Goal: Register for event/course

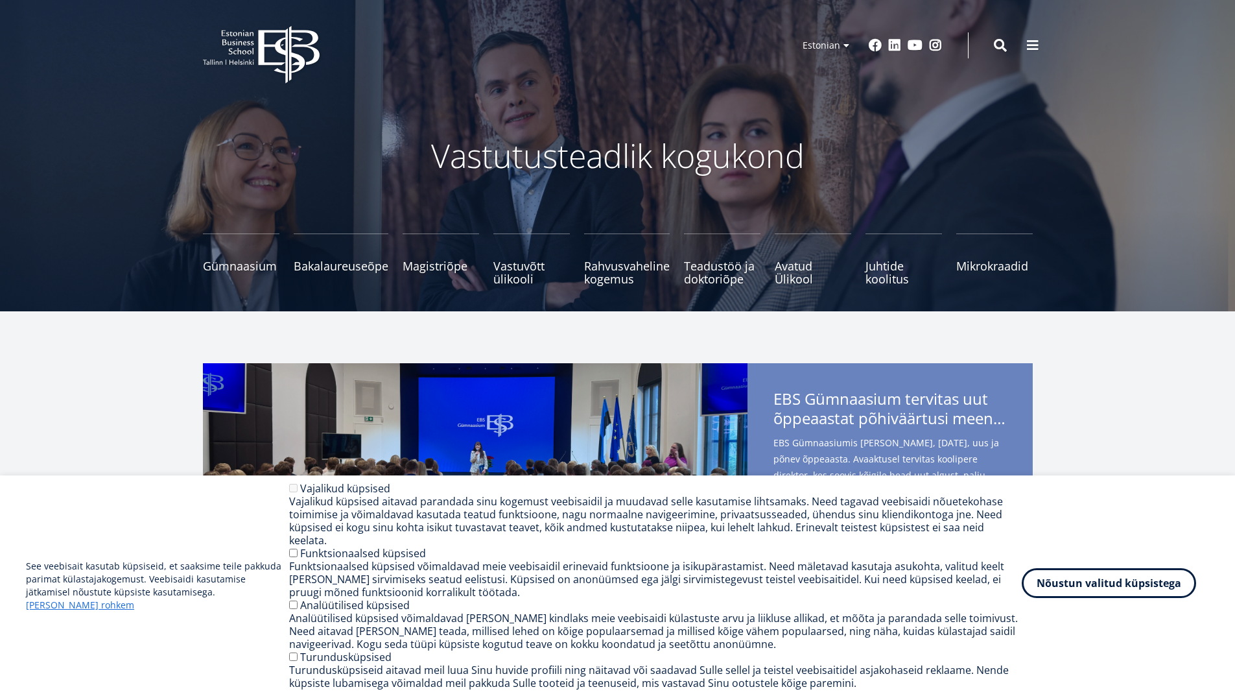
click at [1099, 591] on button "Nõustun valitud küpsistega" at bounding box center [1109, 583] width 174 height 30
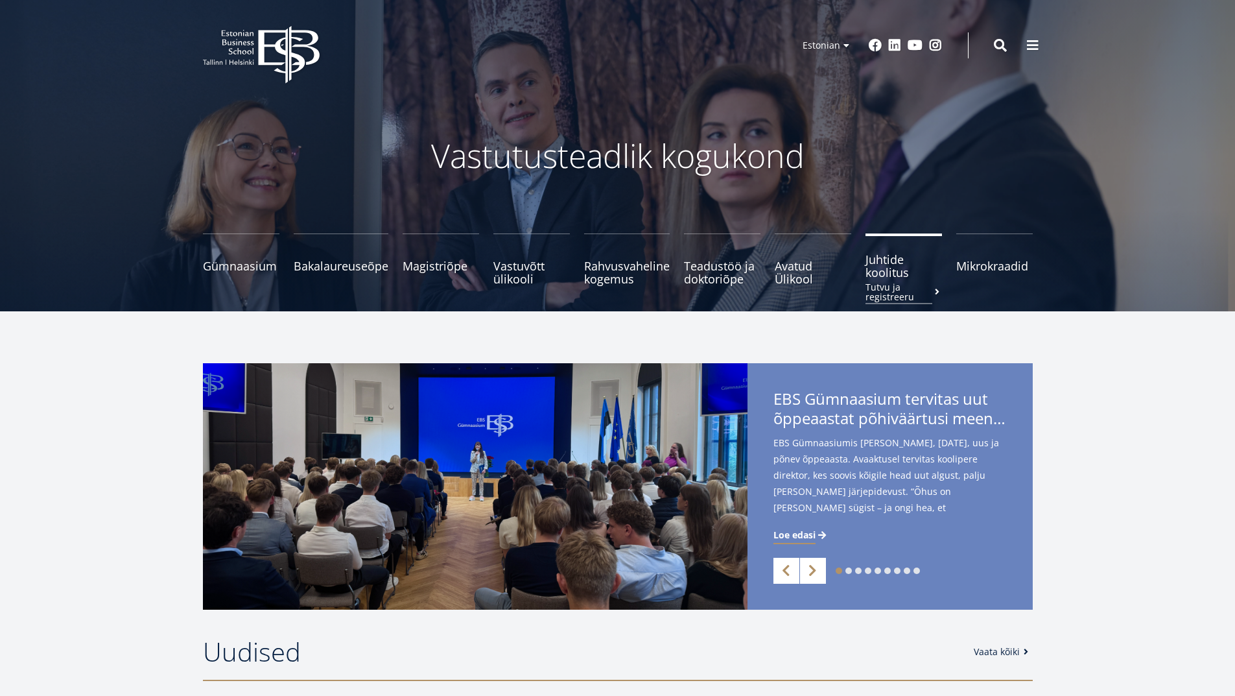
click at [901, 273] on span "Juhtide koolitus Tutvu ja registreeru" at bounding box center [904, 266] width 77 height 26
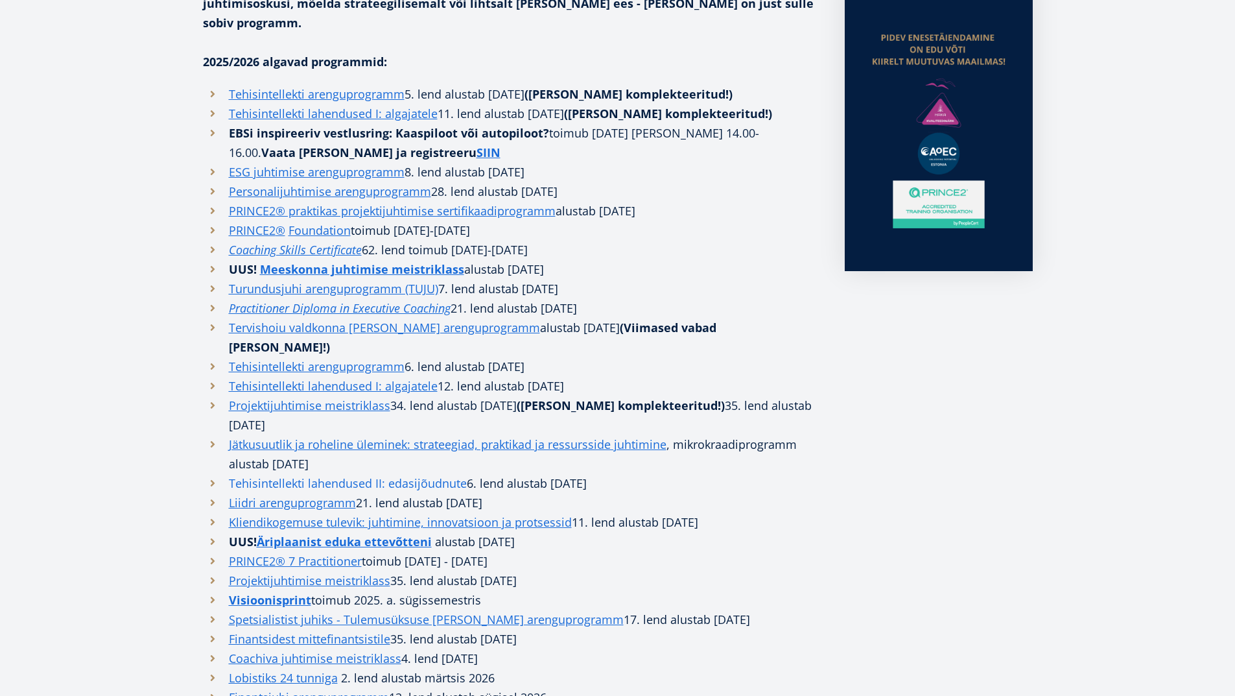
scroll to position [454, 0]
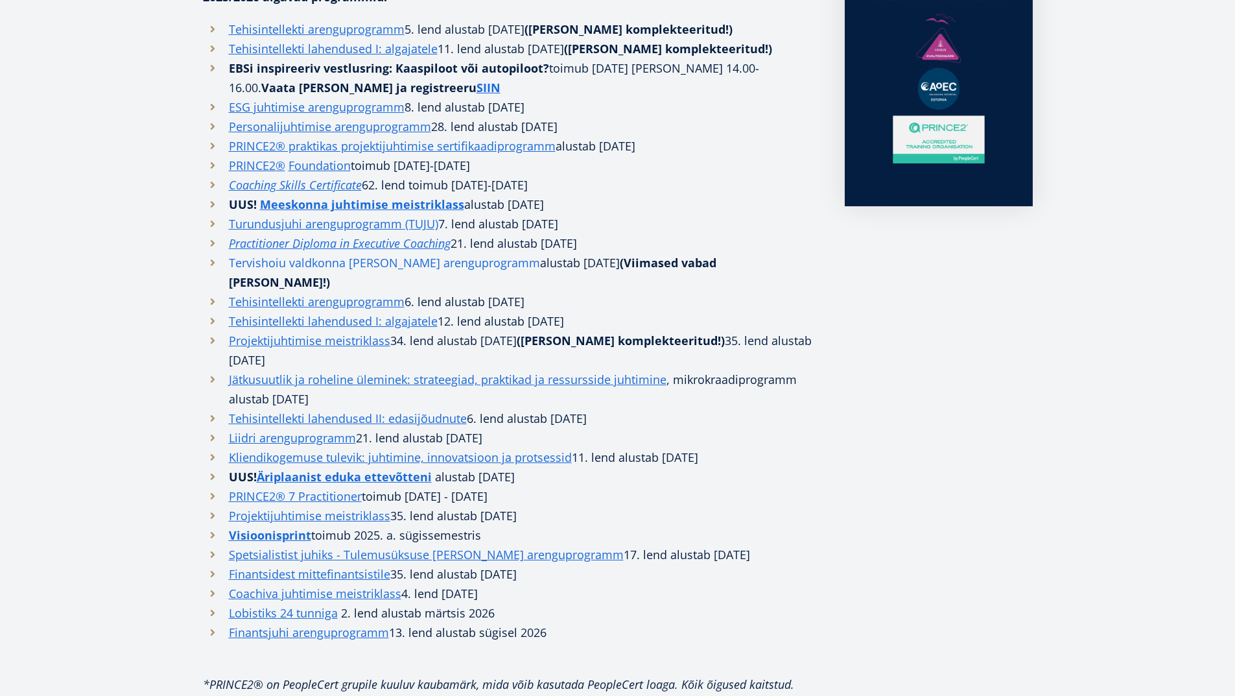
click at [279, 253] on link "Tervishoiu valdkonna [PERSON_NAME] arenguprogramm" at bounding box center [384, 262] width 311 height 19
